Goal: Task Accomplishment & Management: Manage account settings

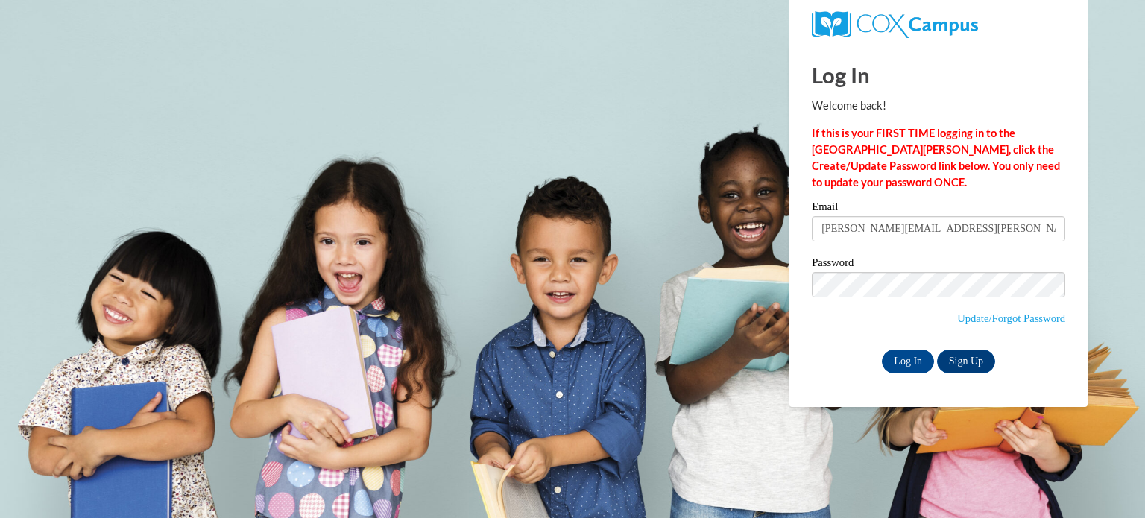
type input "[PERSON_NAME][EMAIL_ADDRESS][PERSON_NAME][DOMAIN_NAME]"
click at [882, 350] on input "Log In" at bounding box center [908, 362] width 52 height 24
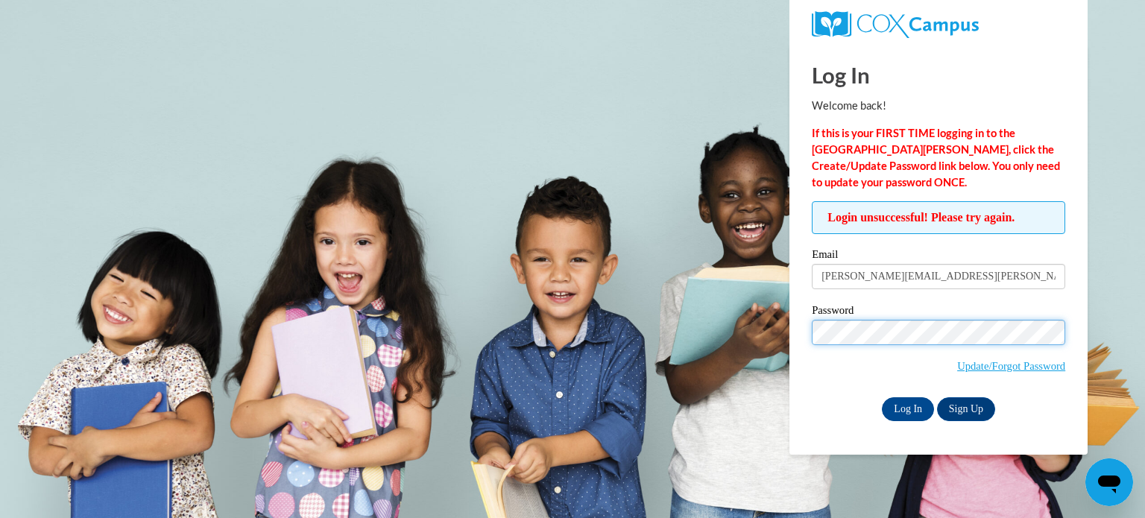
click at [882, 397] on input "Log In" at bounding box center [908, 409] width 52 height 24
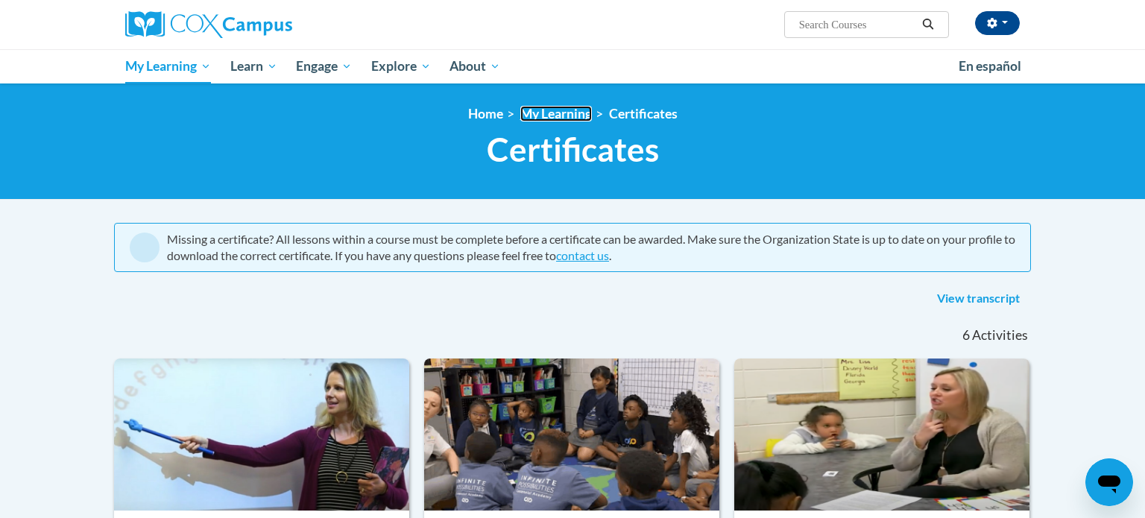
click at [554, 115] on link "My Learning" at bounding box center [556, 114] width 72 height 16
